Goal: Transaction & Acquisition: Purchase product/service

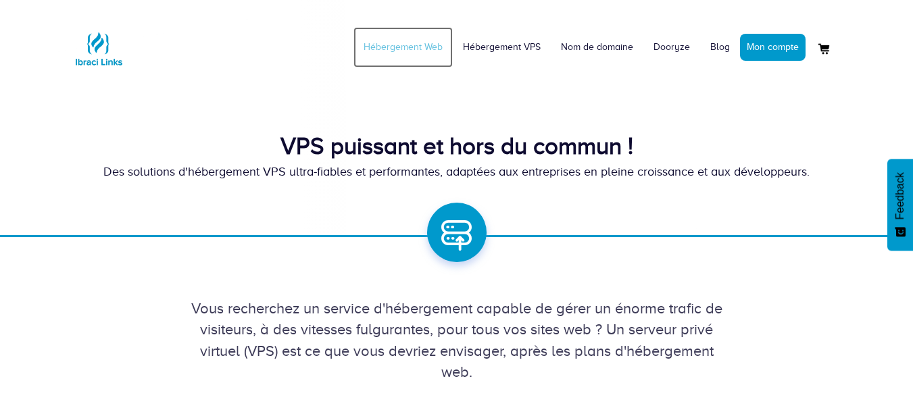
click at [407, 42] on link "Hébergement Web" at bounding box center [402, 47] width 99 height 41
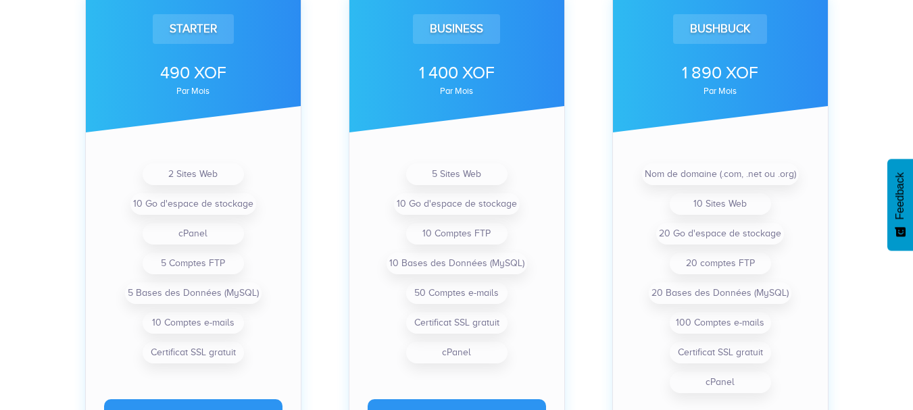
scroll to position [499, 0]
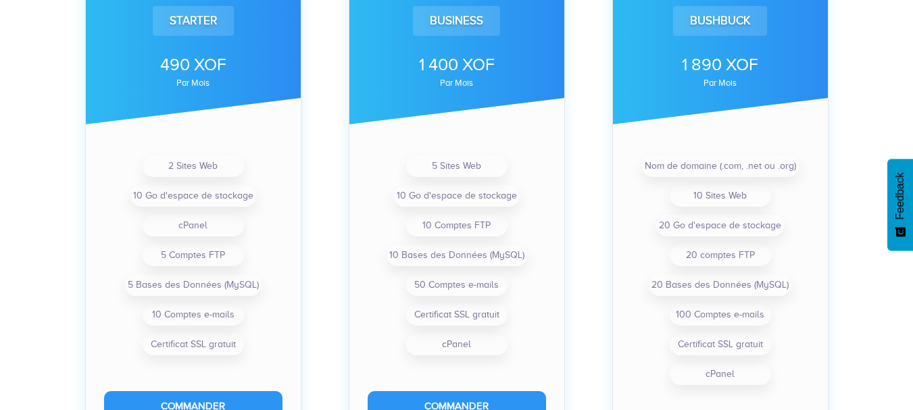
click at [850, 143] on div "Bushbuck 1 890 XOF par mois Nom de domaine (.com, .net ou .org) 10 Sites Web 20…" at bounding box center [721, 206] width 264 height 556
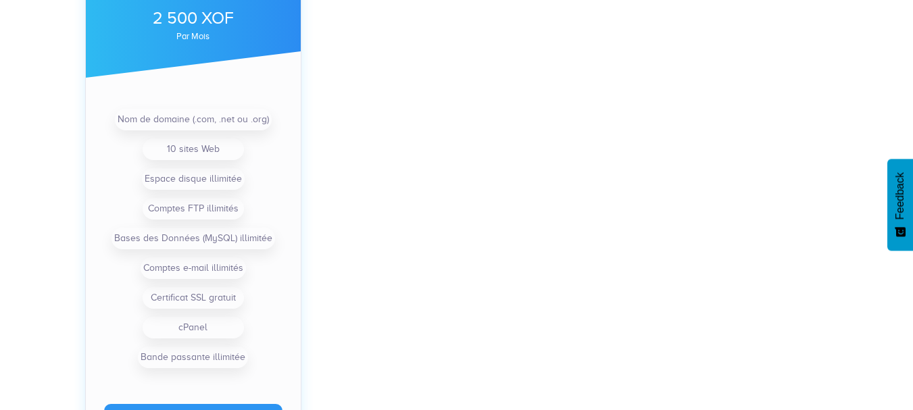
scroll to position [1099, 0]
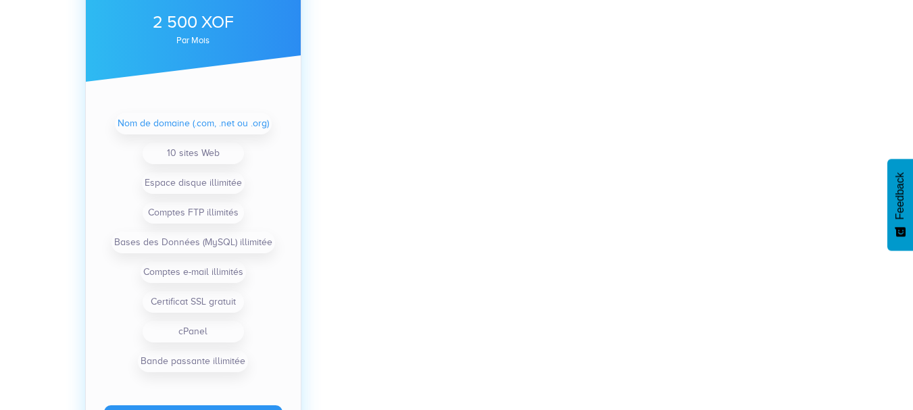
click at [152, 122] on li "Nom de domaine (.com, .net ou .org)" at bounding box center [193, 124] width 157 height 22
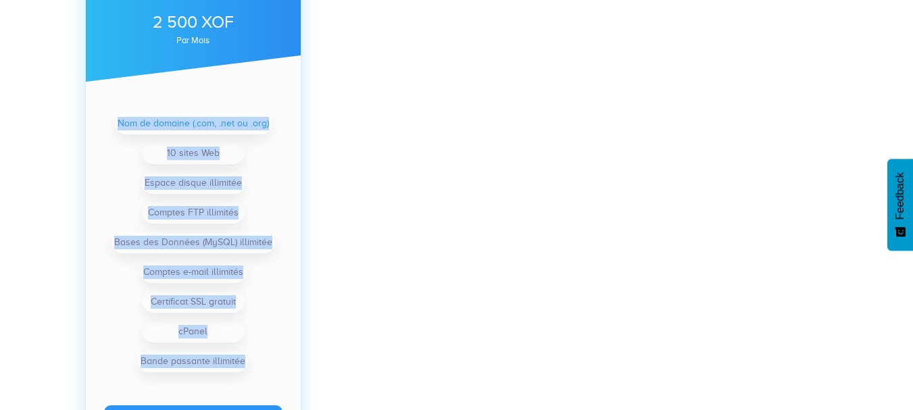
click at [152, 122] on li "Nom de domaine (.com, .net ou .org)" at bounding box center [193, 124] width 157 height 22
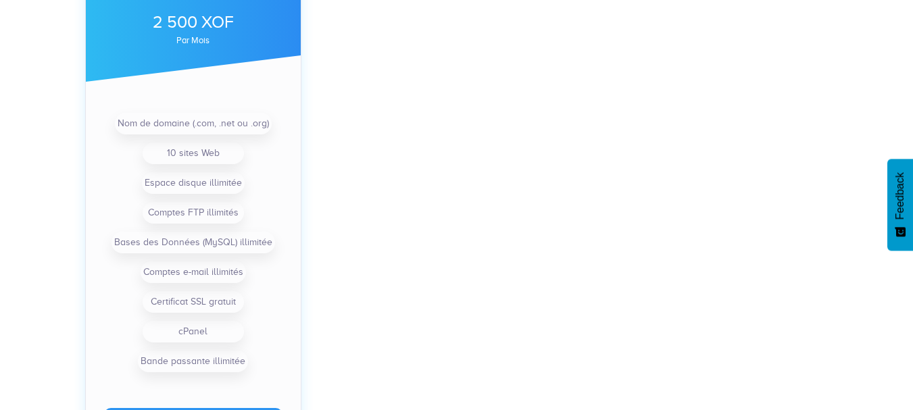
click at [309, 175] on div "Premium 2 500 XOF par mois Nom de domaine (.com, .net ou .org) 10 sites Web Esp…" at bounding box center [194, 178] width 264 height 586
